Goal: Task Accomplishment & Management: Manage account settings

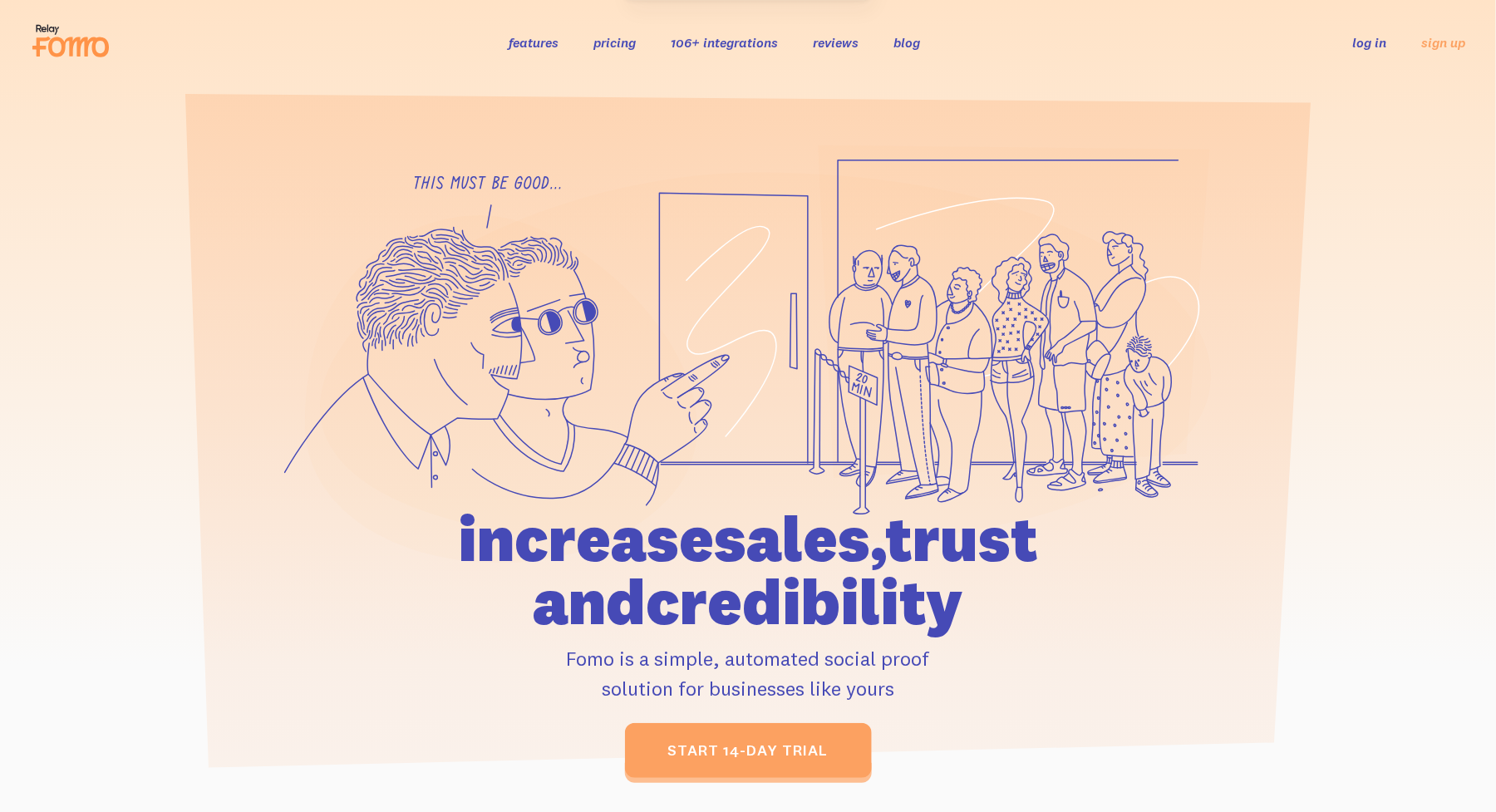
click at [1376, 37] on link "log in" at bounding box center [1370, 42] width 34 height 17
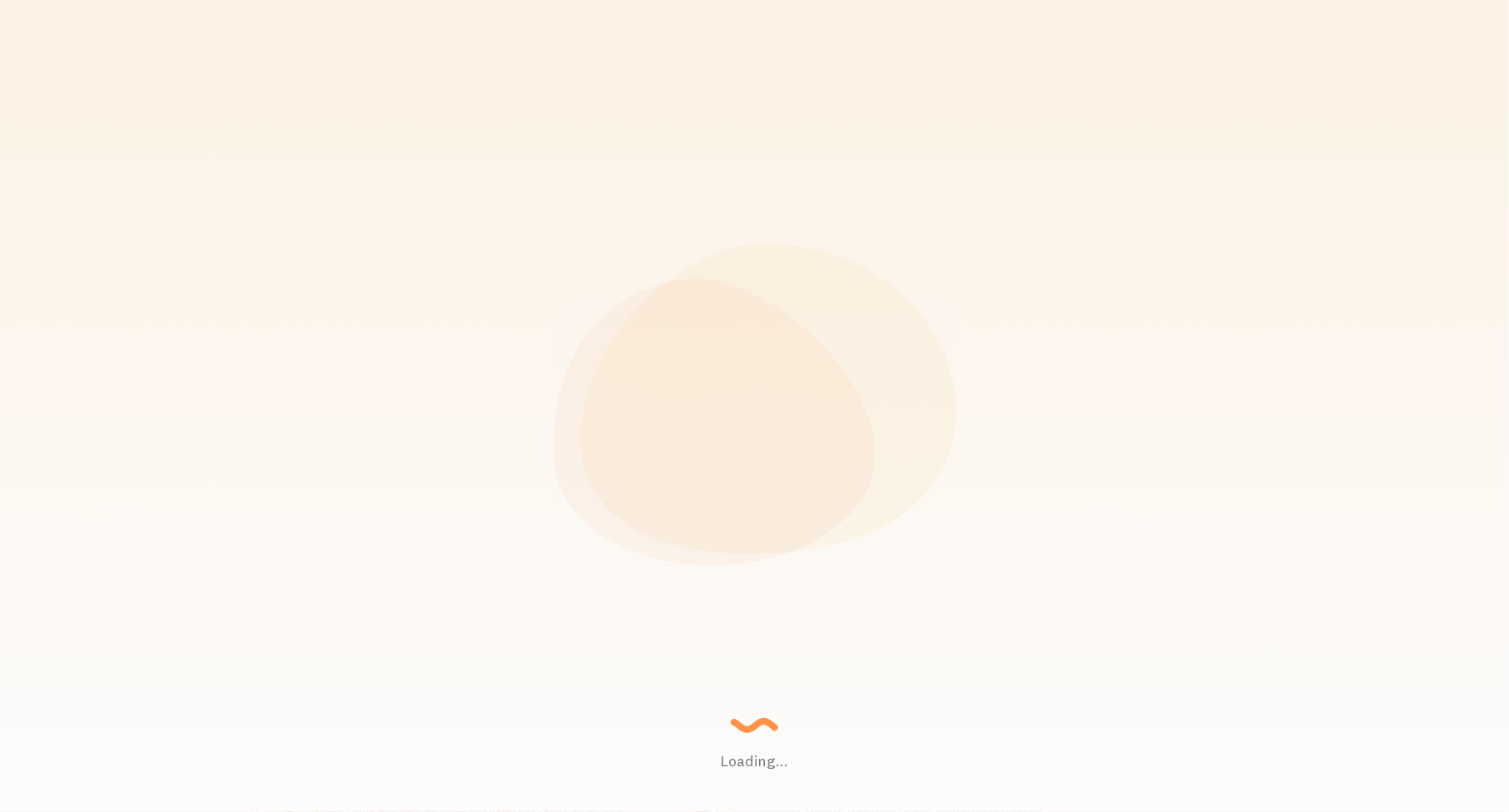
scroll to position [830464, 830073]
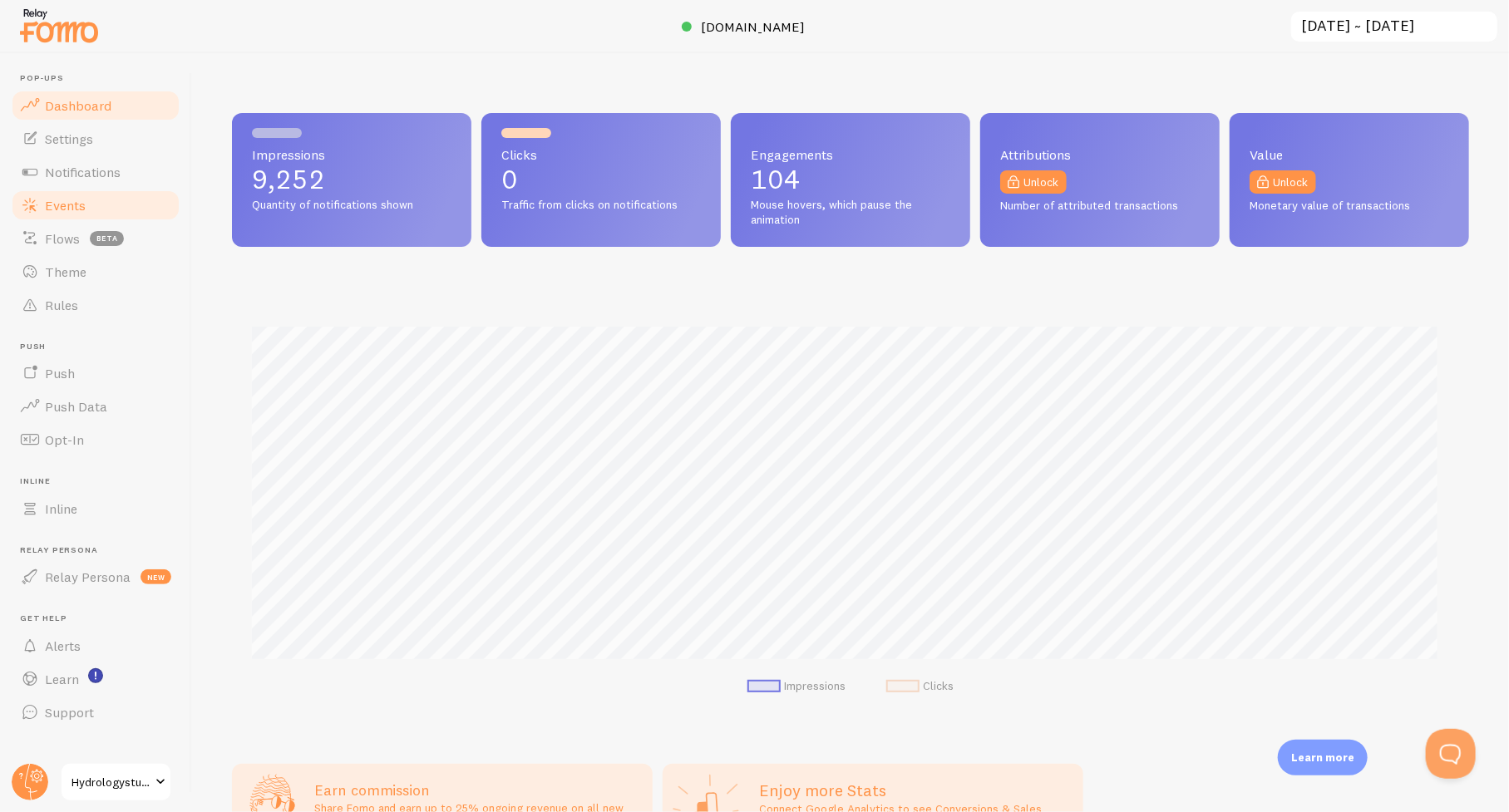
click at [63, 205] on span "Events" at bounding box center [65, 205] width 41 height 17
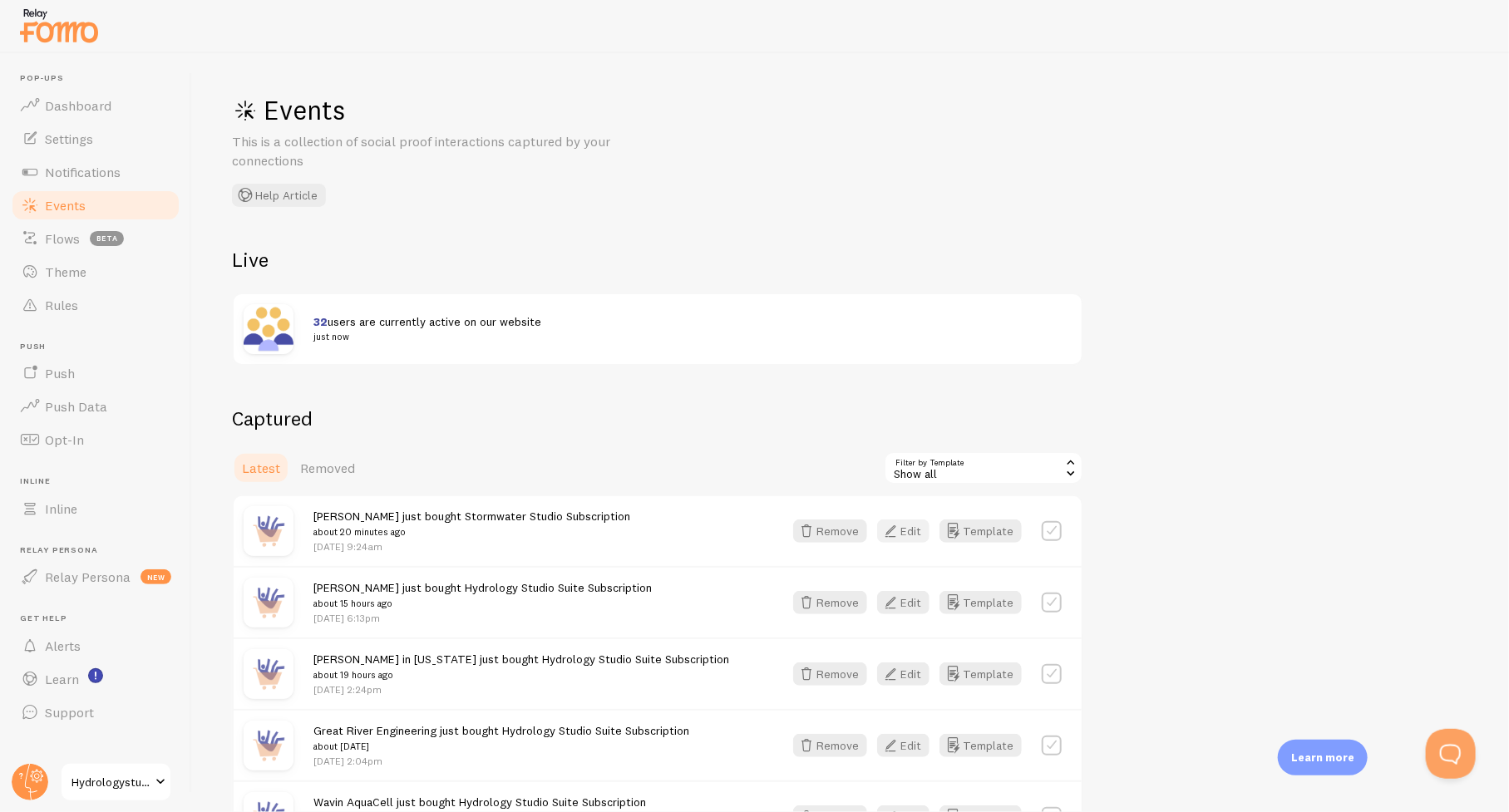
click at [903, 535] on button "Edit" at bounding box center [903, 531] width 53 height 23
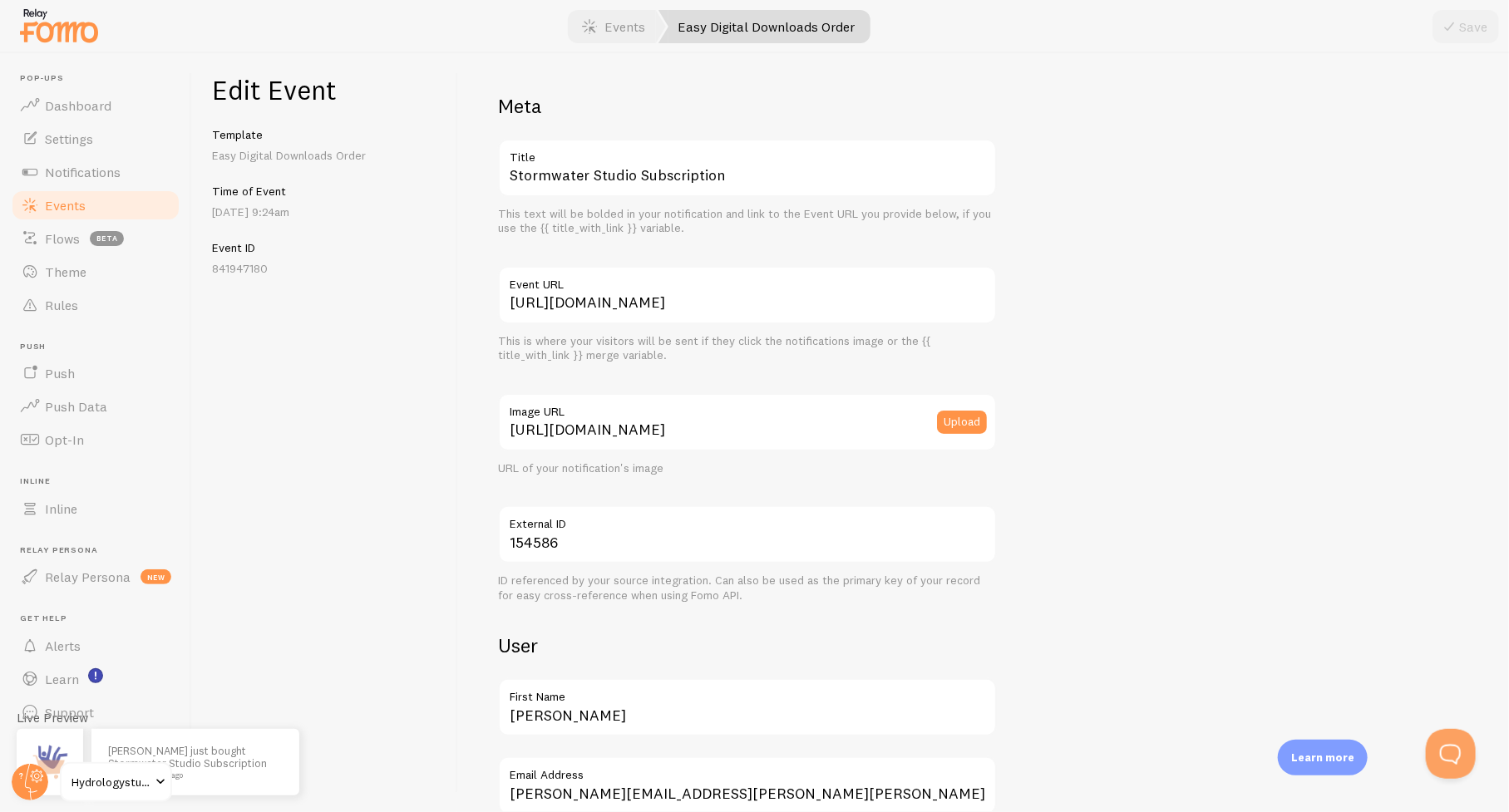
scroll to position [166, 0]
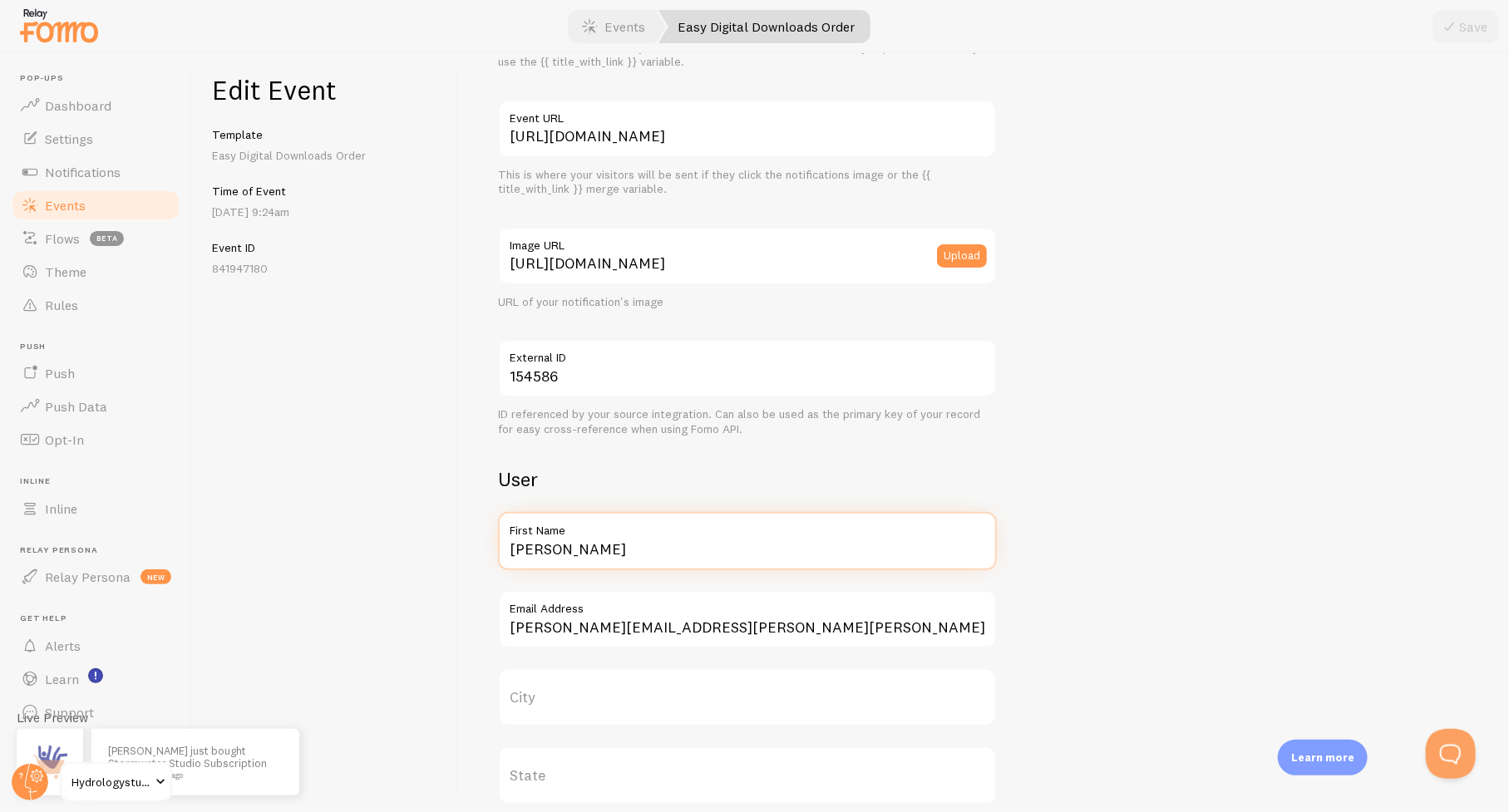
drag, startPoint x: 594, startPoint y: 560, endPoint x: 467, endPoint y: 557, distance: 127.0
click at [467, 557] on div "Meta Stormwater Studio Subscription Title This text will be bolded in your noti…" at bounding box center [984, 433] width 1051 height 759
paste input "Pape-Dawson"
type input "Pape-Dawson"
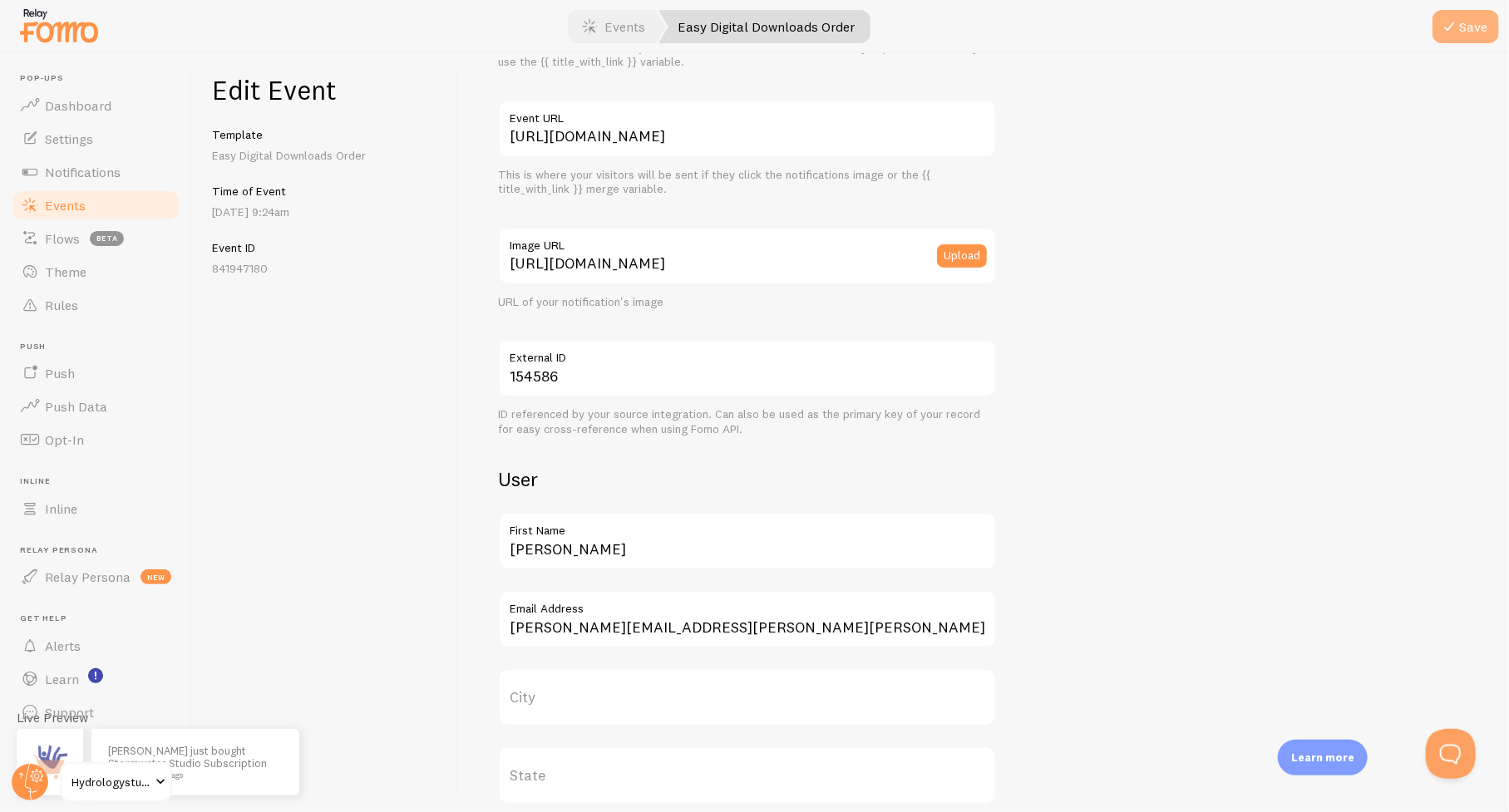
click at [1459, 20] on icon "submit" at bounding box center [1449, 26] width 20 height 20
click at [65, 202] on span "Events" at bounding box center [65, 205] width 41 height 17
